Goal: Transaction & Acquisition: Purchase product/service

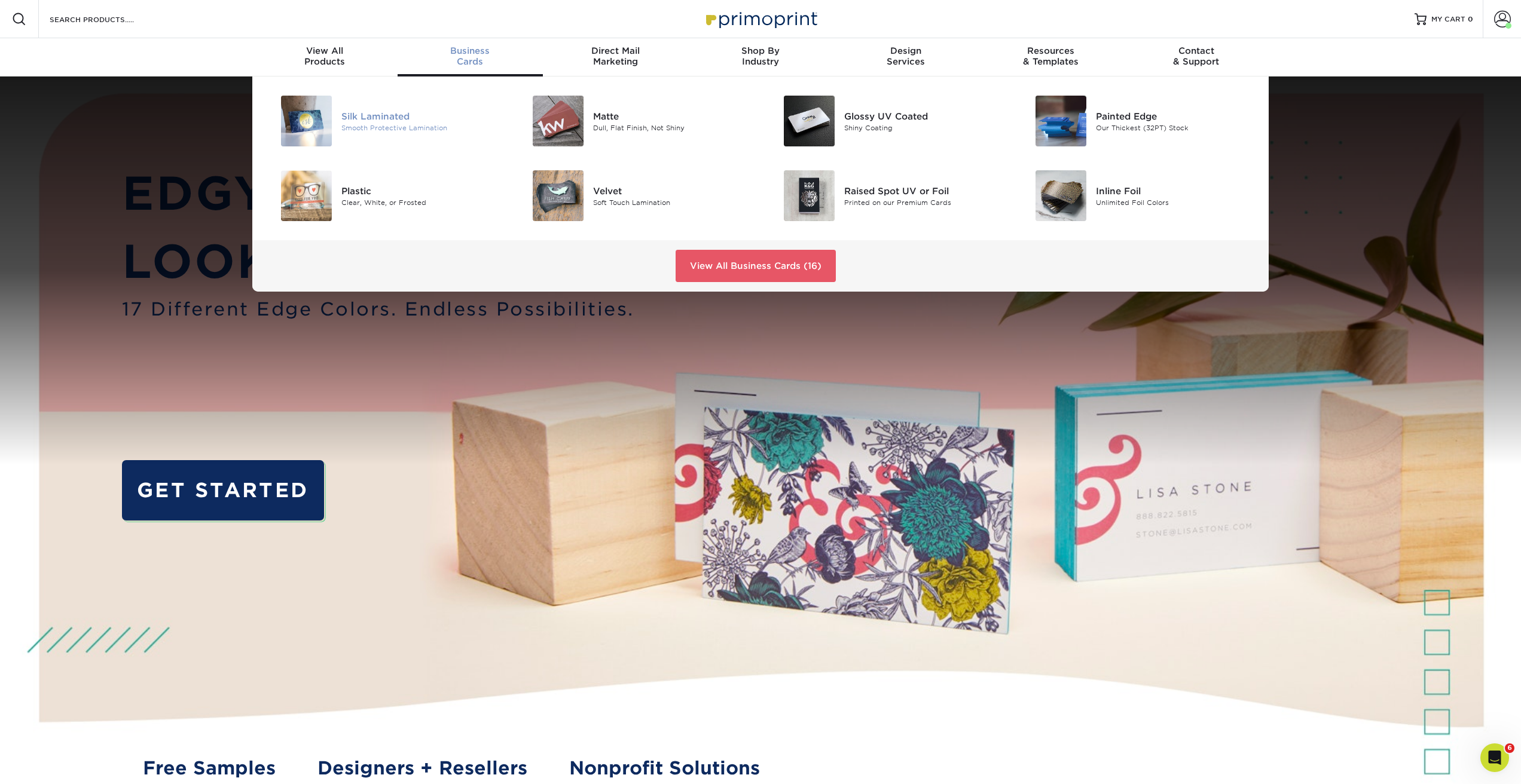
click at [380, 108] on div "Silk Laminated Smooth Protective Lamination" at bounding box center [425, 120] width 167 height 51
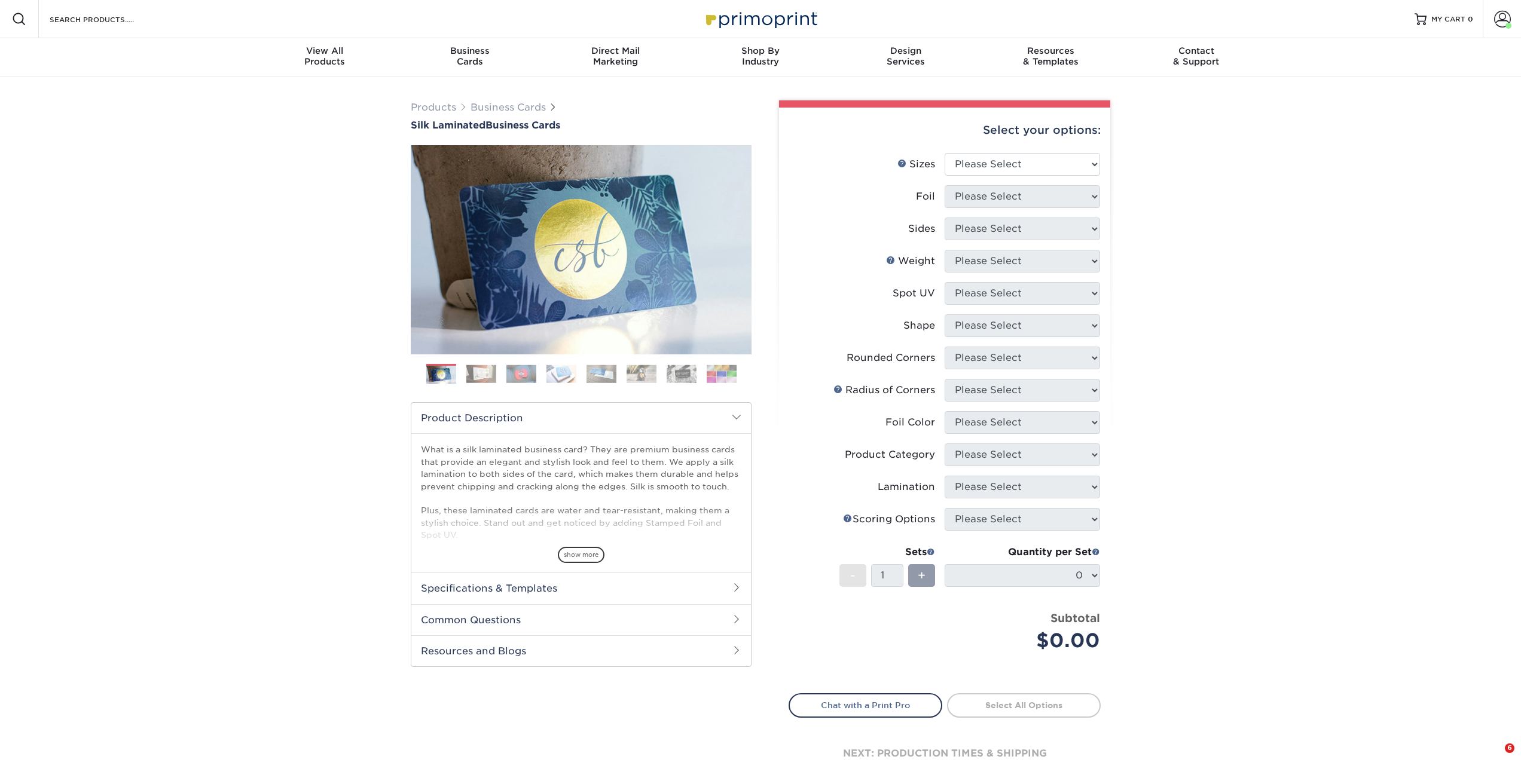
click at [531, 373] on img at bounding box center [521, 374] width 30 height 18
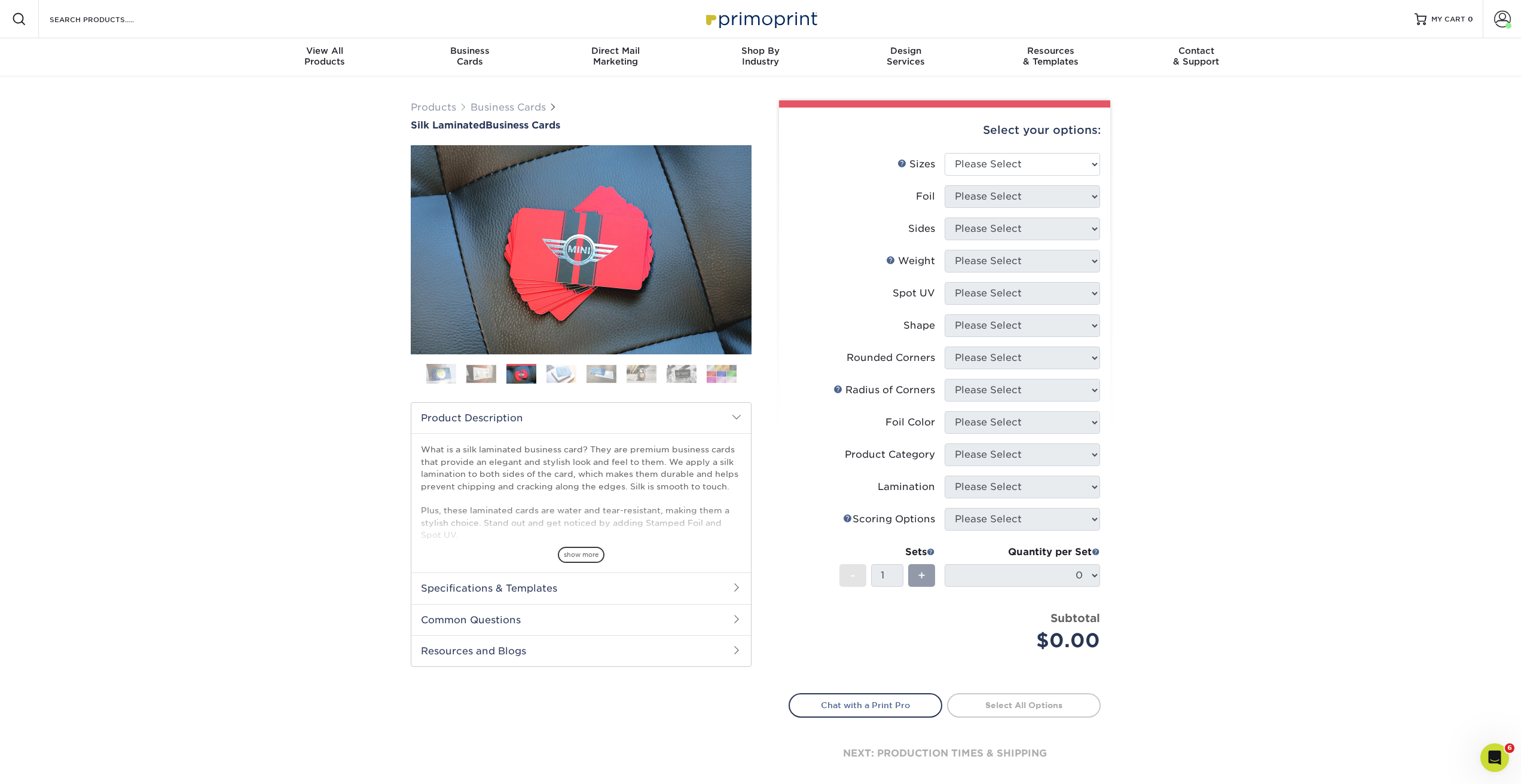
click at [574, 371] on img at bounding box center [561, 374] width 30 height 18
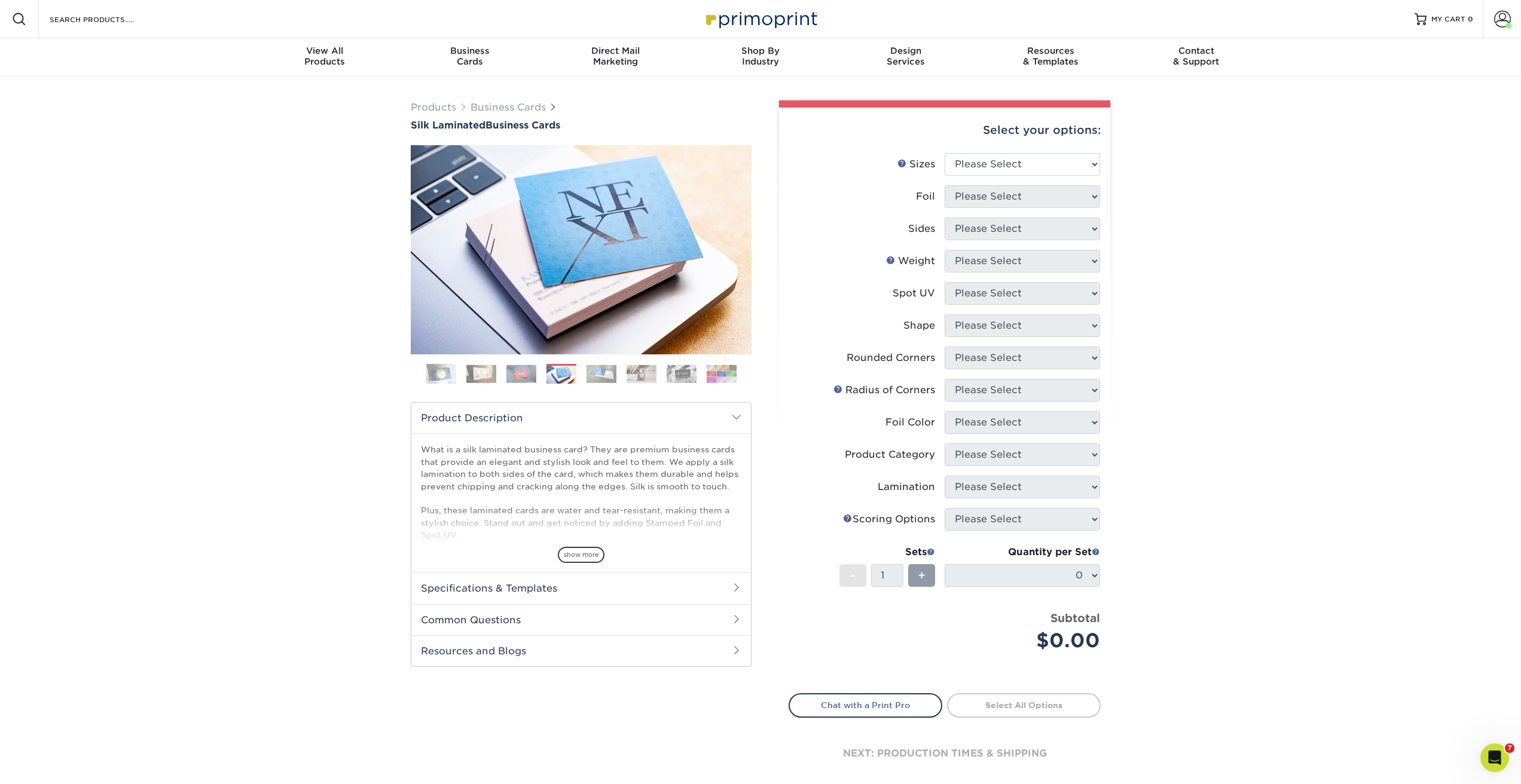
click at [598, 380] on img at bounding box center [601, 374] width 30 height 18
